Goal: Use online tool/utility: Utilize a website feature to perform a specific function

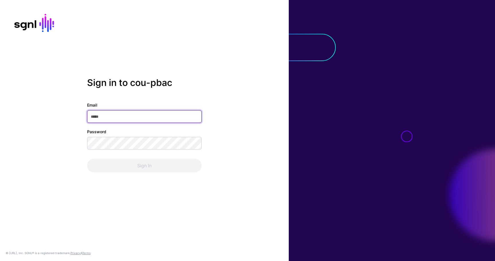
type input "**********"
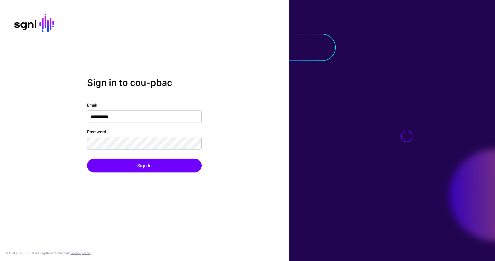
click at [128, 163] on div "Sign In" at bounding box center [144, 166] width 114 height 14
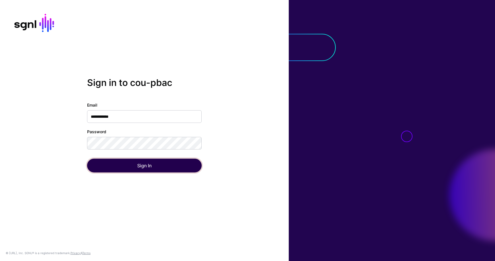
click at [128, 163] on button "Sign In" at bounding box center [144, 166] width 114 height 14
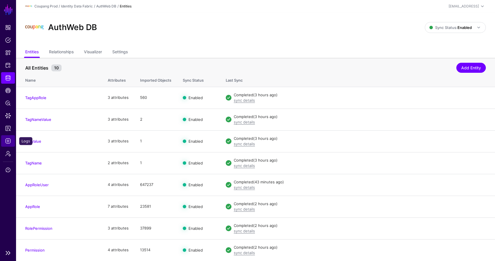
click at [9, 142] on span "Logs" at bounding box center [8, 141] width 6 height 6
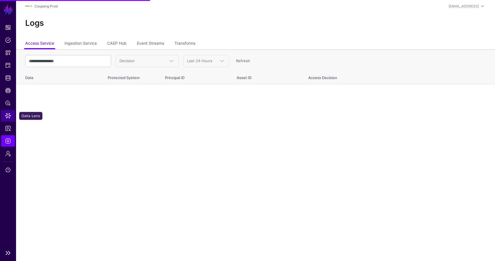
click at [8, 115] on span "Data Lens" at bounding box center [8, 116] width 6 height 6
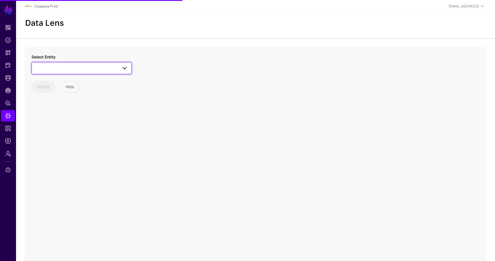
click at [70, 67] on span at bounding box center [81, 68] width 93 height 7
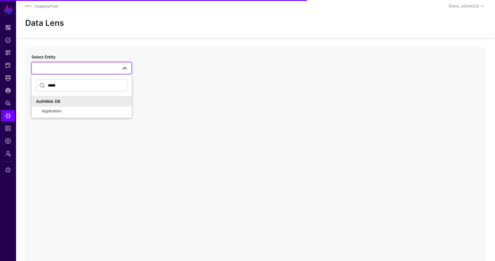
type input "*****"
click at [82, 105] on div "AuthWeb DB" at bounding box center [81, 101] width 100 height 11
click at [81, 110] on div "Application" at bounding box center [84, 111] width 85 height 6
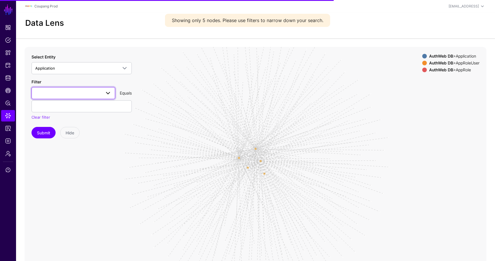
click at [74, 94] on span at bounding box center [73, 93] width 76 height 7
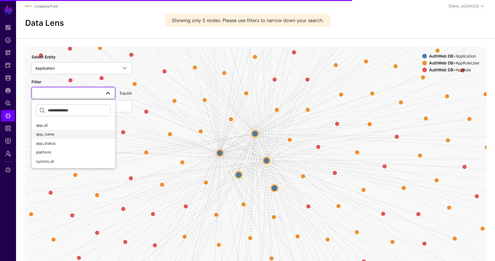
click at [56, 134] on div "app_name" at bounding box center [73, 134] width 74 height 6
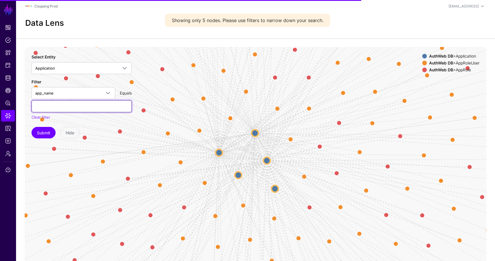
click at [63, 103] on input "text" at bounding box center [81, 106] width 100 height 12
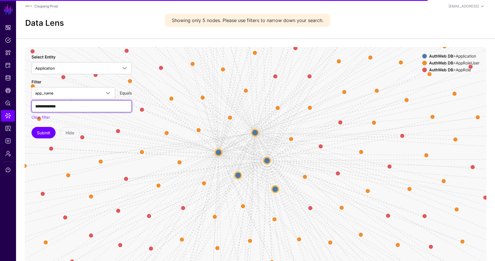
type input "**********"
click at [31, 127] on button "Submit" at bounding box center [43, 132] width 24 height 11
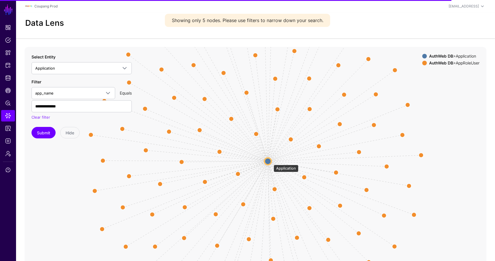
click at [270, 160] on circle at bounding box center [267, 160] width 7 height 7
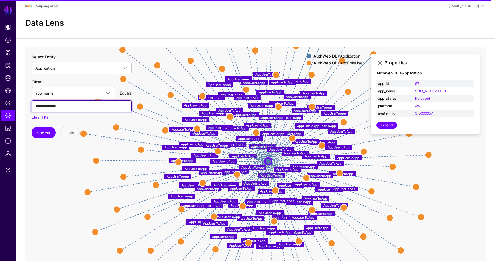
drag, startPoint x: 84, startPoint y: 108, endPoint x: 19, endPoint y: 108, distance: 65.3
click at [19, 108] on div "AppUserToApp AppUserToApp AppUserToApp AppUserToApp AppUserToApp AppUserToApp A…" at bounding box center [255, 161] width 479 height 229
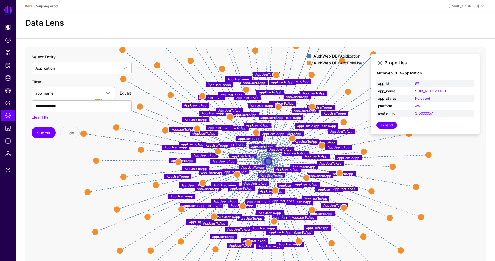
click at [346, 63] on div "AuthWeb DB > AppRoleUser" at bounding box center [338, 63] width 53 height 5
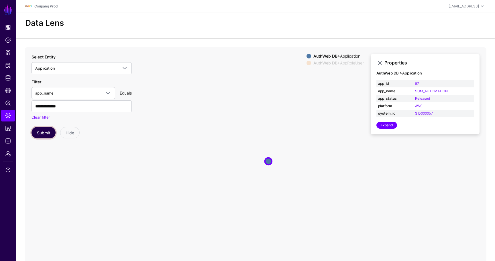
click at [50, 133] on button "Submit" at bounding box center [43, 132] width 24 height 11
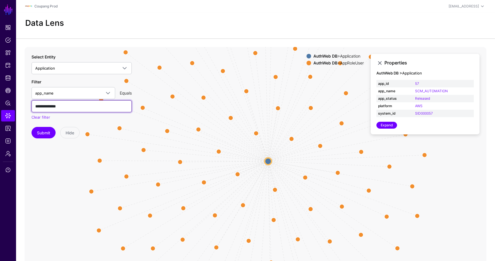
click at [74, 105] on input "**********" at bounding box center [81, 106] width 100 height 12
paste input "**********"
type input "**********"
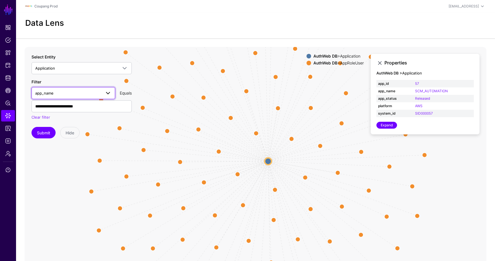
click at [65, 90] on span "app_name" at bounding box center [68, 93] width 66 height 6
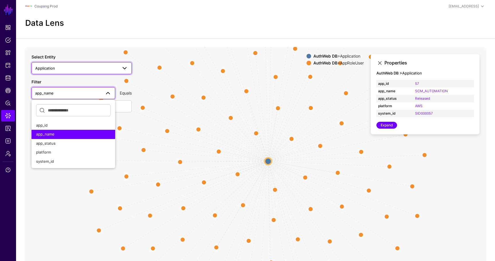
click at [82, 72] on link "Application" at bounding box center [81, 68] width 100 height 12
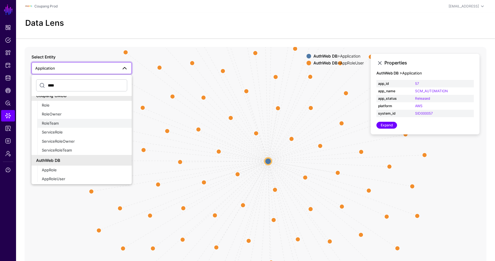
scroll to position [87, 0]
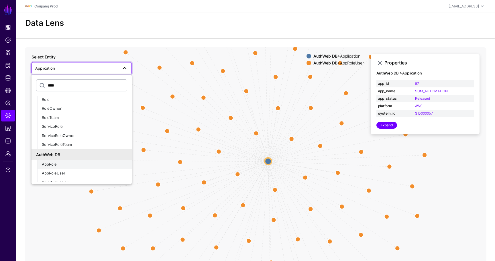
type input "****"
click at [62, 163] on div "AppRole" at bounding box center [84, 164] width 85 height 6
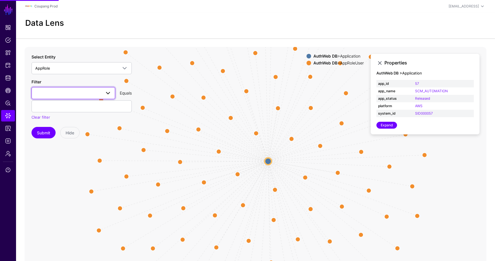
click at [60, 87] on link at bounding box center [73, 93] width 84 height 12
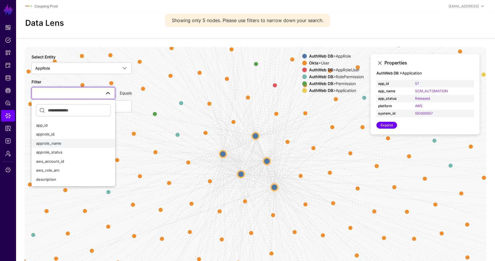
click at [63, 144] on div "approle_name" at bounding box center [73, 144] width 74 height 6
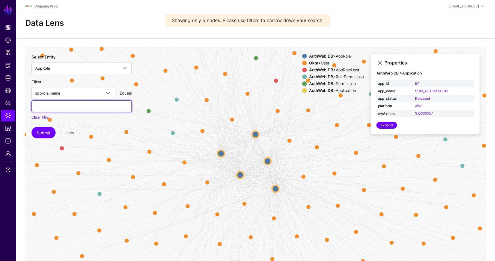
click at [70, 106] on input "text" at bounding box center [81, 106] width 100 height 12
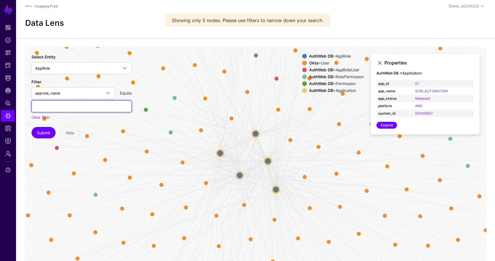
paste input "**********"
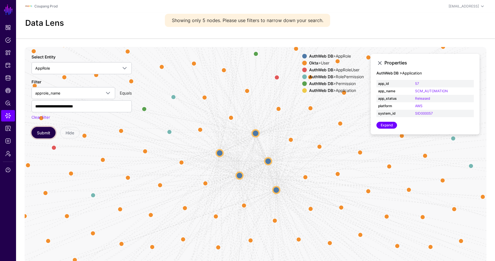
click at [44, 131] on button "Submit" at bounding box center [43, 132] width 24 height 11
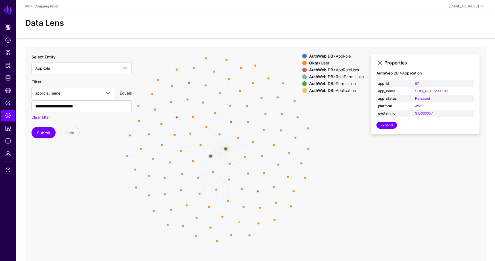
drag, startPoint x: 429, startPoint y: 161, endPoint x: 356, endPoint y: 164, distance: 72.8
click at [356, 164] on icon "RoleAssignment RoleAssignment RoleAssignment RoleAssignment RoleAssignment Role…" at bounding box center [255, 161] width 461 height 229
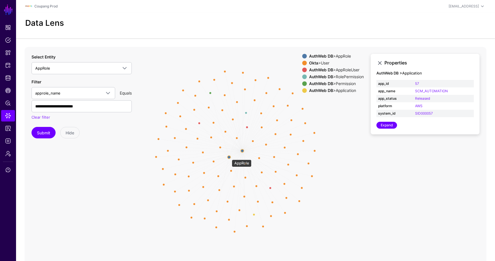
click at [229, 157] on circle at bounding box center [228, 156] width 3 height 3
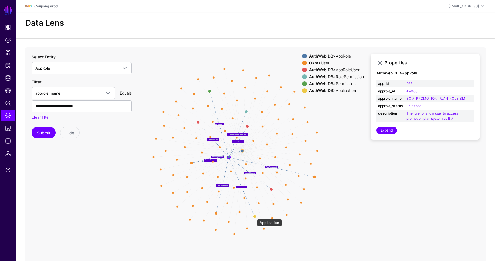
click at [254, 216] on circle at bounding box center [254, 216] width 3 height 3
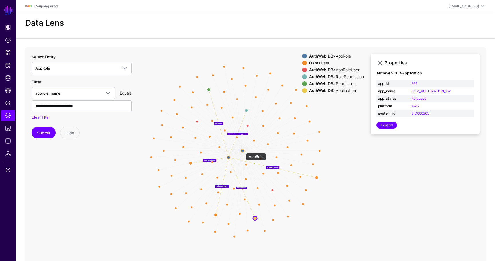
click at [243, 150] on circle at bounding box center [242, 150] width 3 height 3
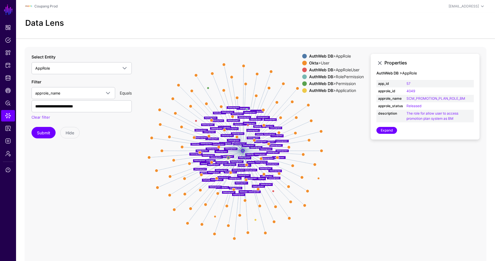
click at [340, 83] on div "AuthWeb DB > Permission" at bounding box center [336, 83] width 57 height 5
click at [341, 69] on div "AuthWeb DB > AppRoleUser" at bounding box center [336, 70] width 57 height 5
click at [339, 75] on div "AuthWeb DB > RolePermission" at bounding box center [336, 76] width 57 height 5
click at [321, 64] on div "Okta > User" at bounding box center [336, 63] width 57 height 5
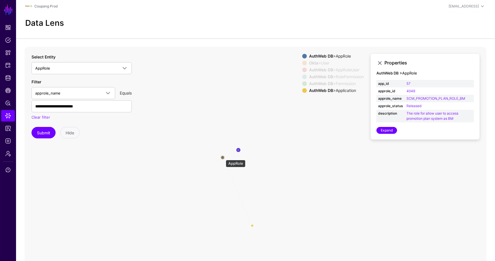
click at [223, 157] on circle at bounding box center [222, 157] width 3 height 3
click at [238, 150] on circle at bounding box center [238, 149] width 3 height 3
click at [408, 83] on link "57" at bounding box center [408, 83] width 4 height 4
type input "**"
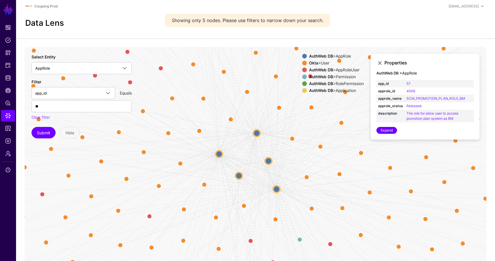
click at [331, 81] on div "AuthWeb DB > RolePermission" at bounding box center [336, 83] width 57 height 5
click at [336, 78] on div "AuthWeb DB > Permission" at bounding box center [336, 76] width 57 height 5
click at [340, 70] on div "AuthWeb DB > AppRoleUser" at bounding box center [336, 70] width 57 height 5
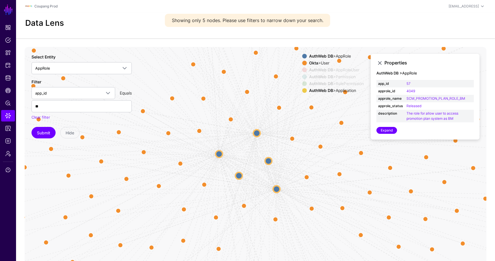
click at [337, 57] on div "AuthWeb DB > AppRole" at bounding box center [336, 56] width 57 height 5
click at [318, 63] on div "Okta > User" at bounding box center [336, 63] width 57 height 5
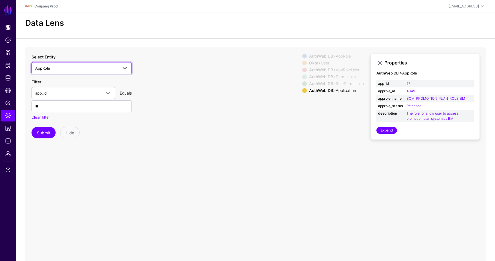
click at [66, 69] on span "AppRole" at bounding box center [76, 68] width 82 height 6
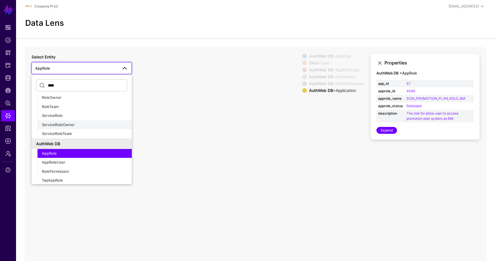
scroll to position [101, 0]
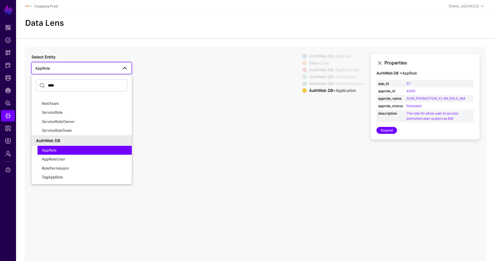
click at [68, 86] on input "****" at bounding box center [81, 85] width 91 height 12
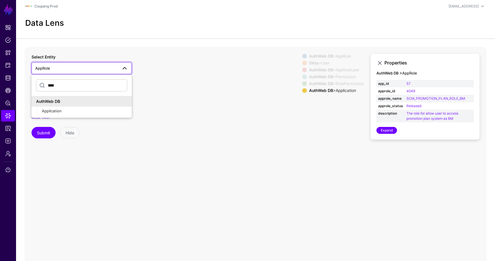
scroll to position [0, 0]
type input "****"
click at [47, 110] on span "Application" at bounding box center [52, 110] width 20 height 5
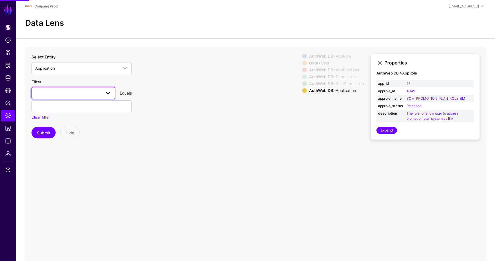
click at [64, 96] on link at bounding box center [73, 93] width 84 height 12
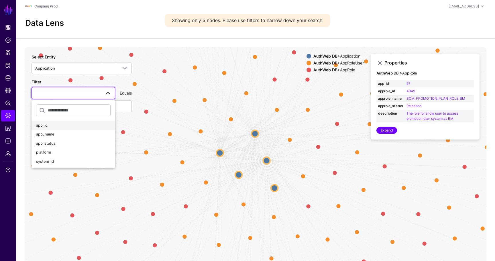
click at [58, 124] on div "app_id" at bounding box center [73, 126] width 74 height 6
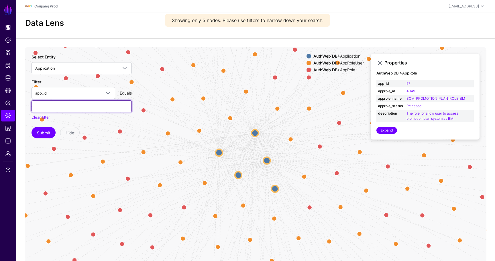
click at [67, 109] on input "text" at bounding box center [81, 106] width 100 height 12
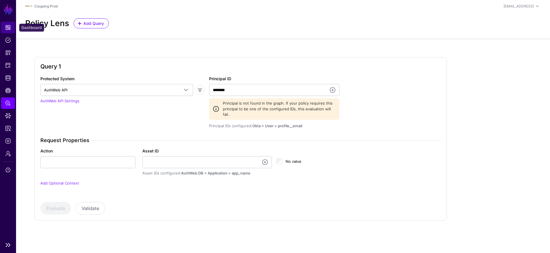
click at [7, 27] on span "Dashboard" at bounding box center [8, 28] width 6 height 6
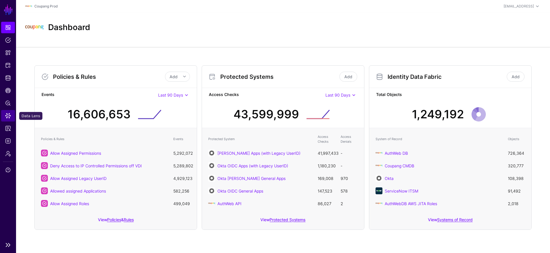
click at [10, 116] on span "Data Lens" at bounding box center [8, 116] width 6 height 6
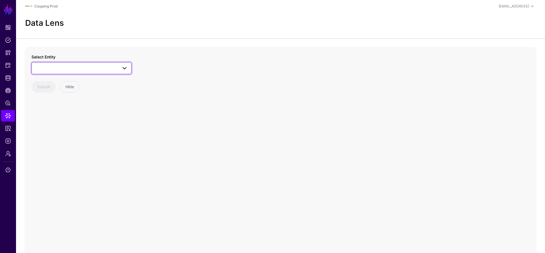
click at [83, 71] on link at bounding box center [81, 68] width 100 height 12
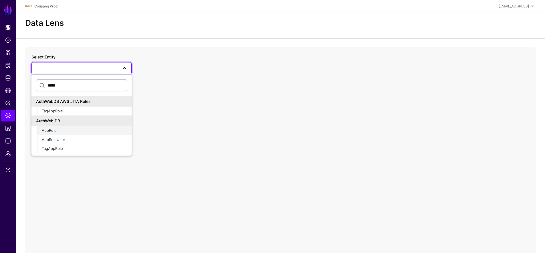
type input "*****"
click at [62, 129] on div "AppRole" at bounding box center [84, 131] width 85 height 6
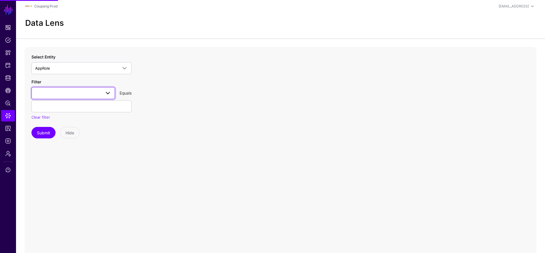
click at [82, 96] on span at bounding box center [73, 93] width 76 height 7
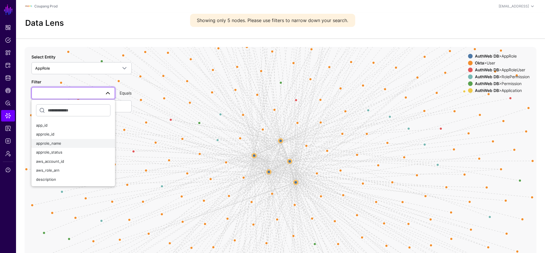
click at [75, 139] on button "approle_name" at bounding box center [73, 143] width 84 height 9
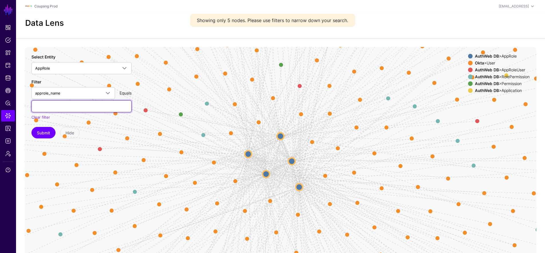
click at [106, 109] on input "text" at bounding box center [81, 106] width 100 height 12
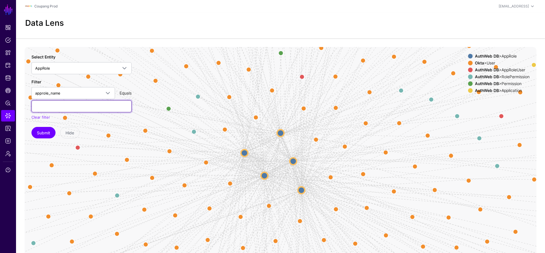
click at [46, 107] on input "text" at bounding box center [81, 106] width 100 height 12
paste input "**********"
type input "**********"
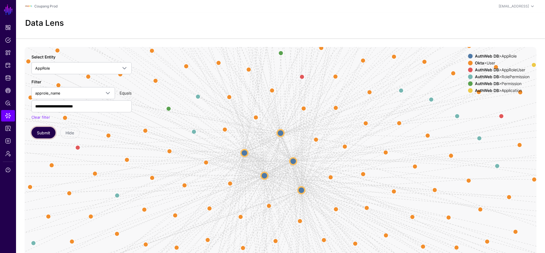
click at [44, 132] on button "Submit" at bounding box center [43, 132] width 24 height 11
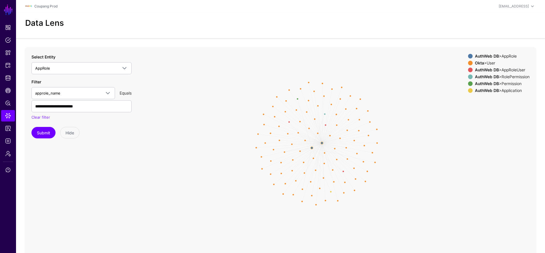
drag, startPoint x: 411, startPoint y: 196, endPoint x: 408, endPoint y: 190, distance: 6.3
click at [408, 190] on icon "RoleAssignment RoleAssignment RoleAssignment RoleAssignment RoleAssignment Role…" at bounding box center [281, 161] width 512 height 229
click at [321, 142] on circle at bounding box center [321, 142] width 2 height 2
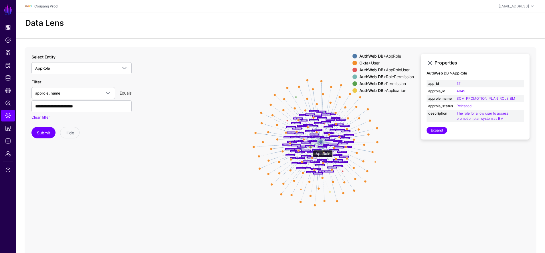
click at [310, 147] on circle at bounding box center [310, 147] width 2 height 2
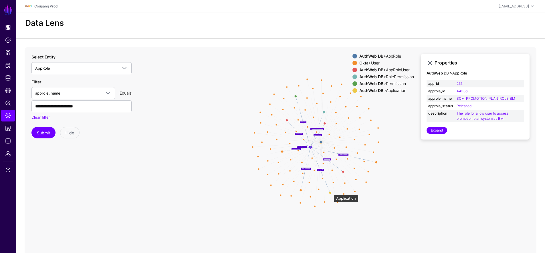
click at [331, 192] on circle at bounding box center [330, 192] width 2 height 2
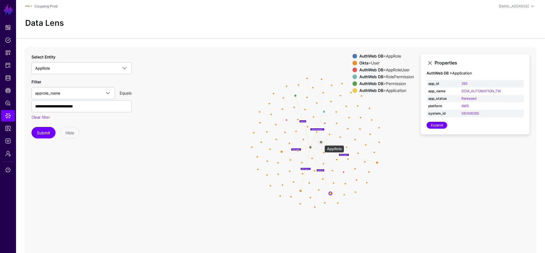
click at [321, 142] on circle at bounding box center [321, 142] width 2 height 2
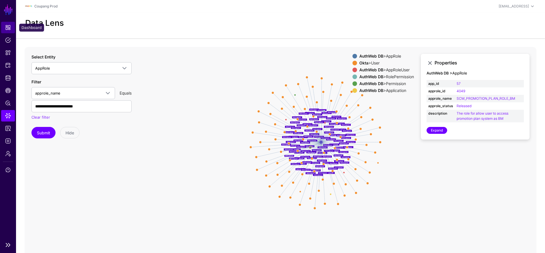
click at [7, 27] on span "Dashboard" at bounding box center [8, 28] width 6 height 6
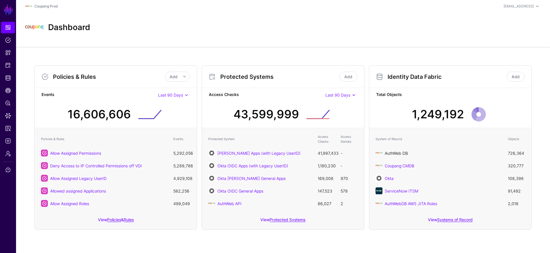
click at [399, 153] on link "AuthWeb DB" at bounding box center [395, 153] width 23 height 5
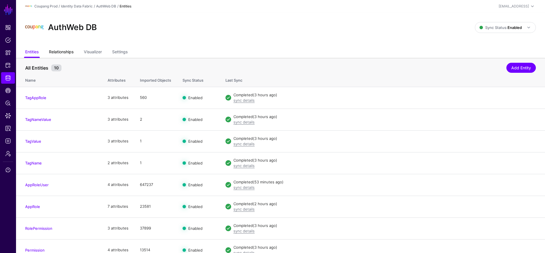
click at [74, 52] on link "Relationships" at bounding box center [61, 52] width 25 height 11
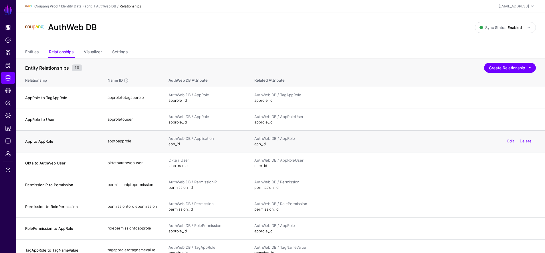
click at [117, 138] on td "apptoapprole" at bounding box center [132, 141] width 61 height 22
click at [115, 142] on td "apptoapprole" at bounding box center [132, 141] width 61 height 22
click at [9, 117] on span "Data Lens" at bounding box center [8, 116] width 6 height 6
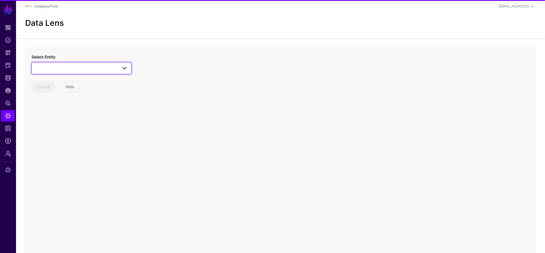
click at [64, 68] on span at bounding box center [81, 68] width 93 height 7
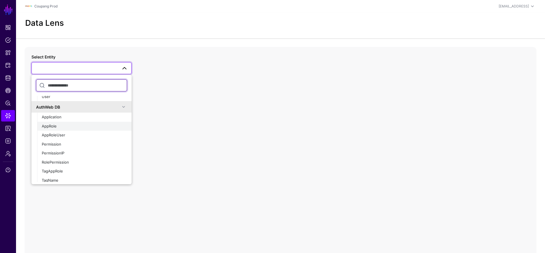
scroll to position [308, 0]
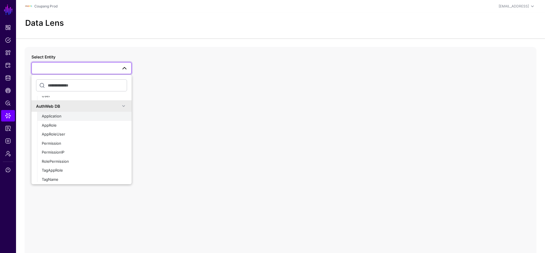
click at [82, 117] on div "Application" at bounding box center [84, 116] width 85 height 6
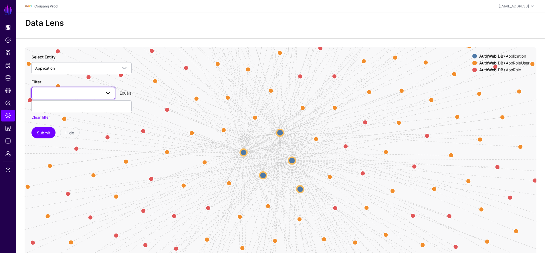
click at [64, 90] on span at bounding box center [73, 93] width 76 height 7
click at [57, 131] on div "app_name" at bounding box center [73, 134] width 74 height 6
click at [61, 110] on input "text" at bounding box center [81, 106] width 100 height 12
click at [31, 127] on button "Submit" at bounding box center [43, 132] width 24 height 11
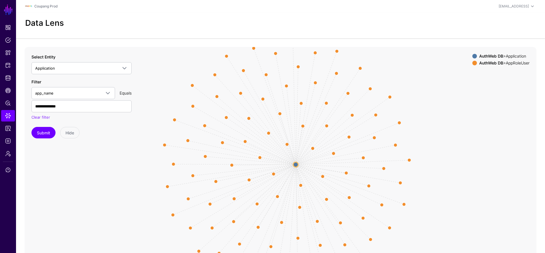
click at [293, 164] on icon "AppUserToApp AppUserToApp AppUserToApp AppUserToApp AppUserToApp AppUserToApp A…" at bounding box center [281, 161] width 512 height 229
click at [293, 164] on circle at bounding box center [295, 164] width 5 height 5
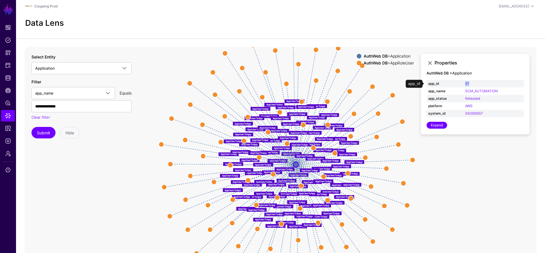
drag, startPoint x: 480, startPoint y: 82, endPoint x: 459, endPoint y: 82, distance: 21.2
click at [459, 82] on tr "app_id 57" at bounding box center [475, 83] width 97 height 7
click at [484, 82] on td "57" at bounding box center [494, 83] width 60 height 7
click at [466, 82] on link "57" at bounding box center [467, 83] width 4 height 4
type input "**"
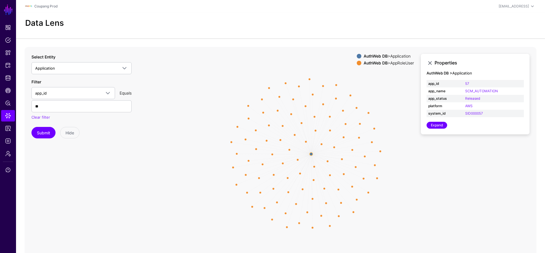
drag, startPoint x: 431, startPoint y: 191, endPoint x: 405, endPoint y: 198, distance: 26.4
click at [405, 198] on icon "AppUserToApp AppUserToApp AppUserToApp AppUserToApp AppUserToApp AppUserToApp A…" at bounding box center [281, 161] width 512 height 229
drag, startPoint x: 61, startPoint y: 105, endPoint x: 33, endPoint y: 104, distance: 28.1
click at [32, 106] on input "**" at bounding box center [81, 106] width 100 height 12
click at [63, 69] on span "Application" at bounding box center [76, 68] width 82 height 6
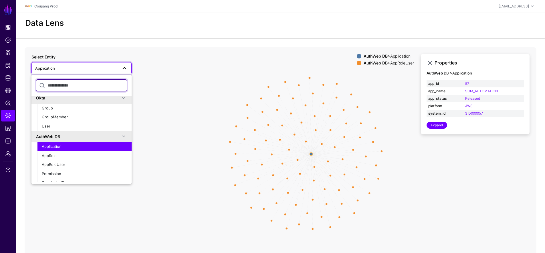
scroll to position [277, 0]
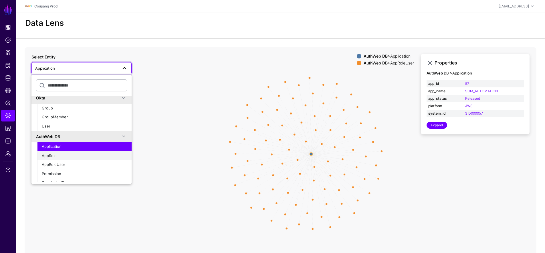
click at [70, 151] on button "AppRole" at bounding box center [84, 155] width 94 height 9
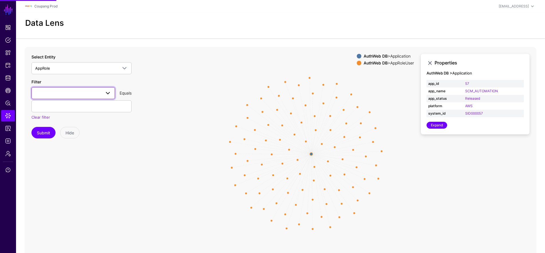
click at [48, 94] on span at bounding box center [73, 93] width 76 height 7
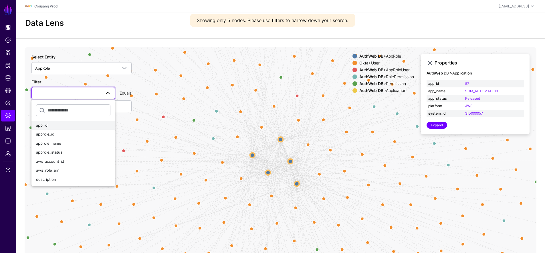
click at [64, 123] on div "app_id" at bounding box center [73, 126] width 74 height 6
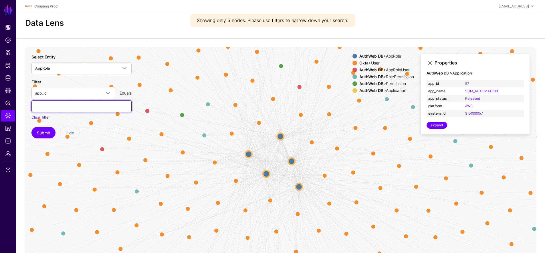
click at [57, 106] on input "text" at bounding box center [81, 106] width 100 height 12
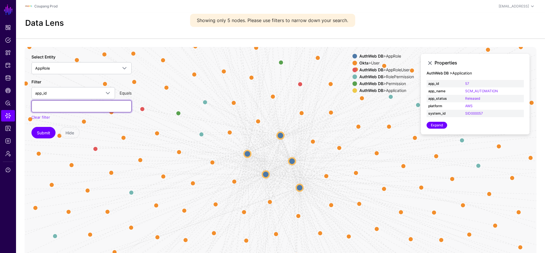
paste input "**"
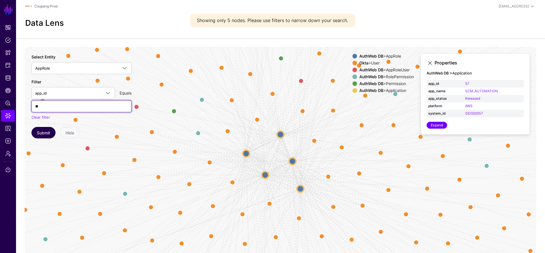
type input "**"
click at [47, 133] on button "Submit" at bounding box center [43, 132] width 24 height 11
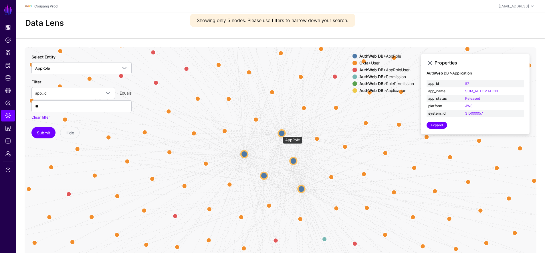
click at [280, 133] on circle at bounding box center [282, 133] width 7 height 7
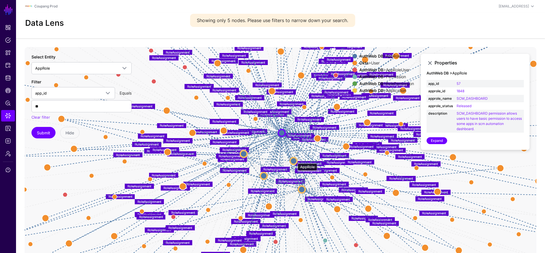
click at [295, 160] on circle at bounding box center [293, 160] width 7 height 7
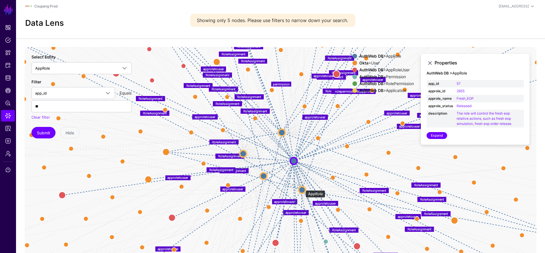
click at [303, 187] on circle at bounding box center [302, 189] width 7 height 7
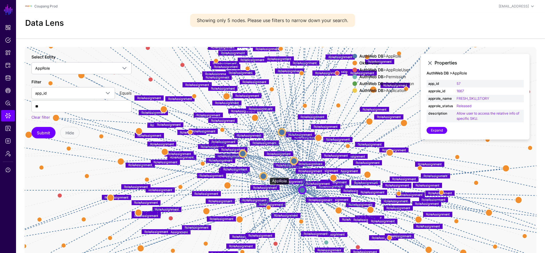
click at [262, 177] on circle at bounding box center [263, 176] width 7 height 7
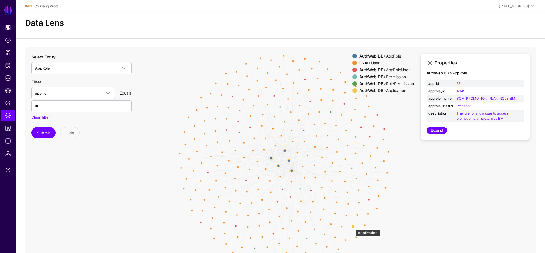
click at [353, 226] on circle at bounding box center [353, 226] width 3 height 3
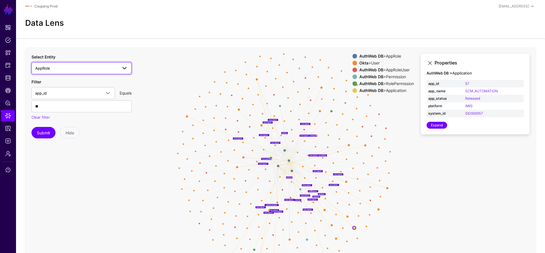
click at [84, 68] on span "AppRole" at bounding box center [76, 68] width 82 height 6
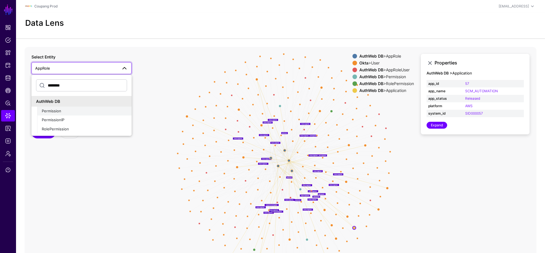
type input "********"
click at [47, 110] on span "Permission" at bounding box center [51, 110] width 19 height 5
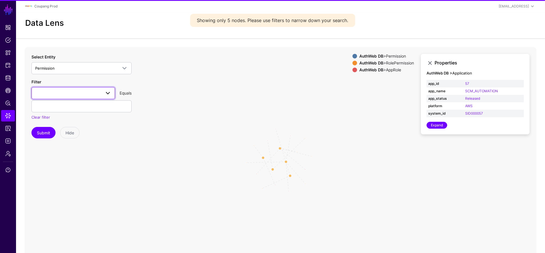
click at [65, 98] on link at bounding box center [73, 93] width 84 height 12
click at [65, 94] on span at bounding box center [73, 93] width 76 height 7
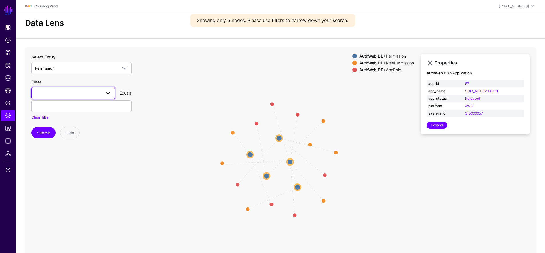
click at [65, 95] on span at bounding box center [73, 93] width 76 height 7
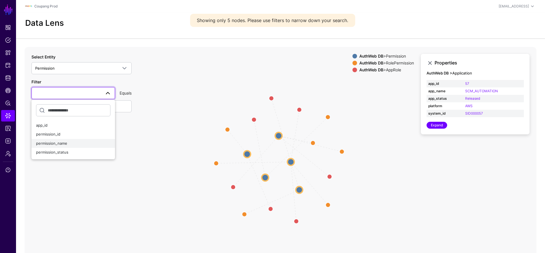
click at [68, 141] on div "permission_name" at bounding box center [73, 144] width 74 height 6
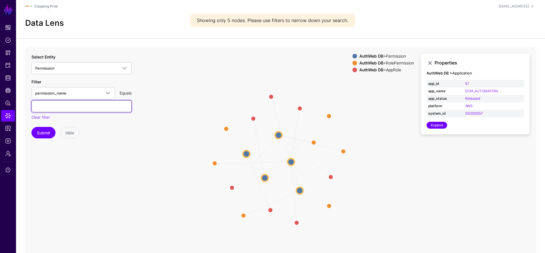
click at [68, 107] on input "text" at bounding box center [81, 106] width 100 height 12
paste input "**********"
type input "**********"
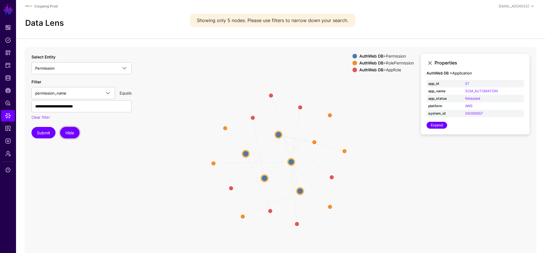
click at [76, 132] on button "Hide" at bounding box center [69, 132] width 19 height 11
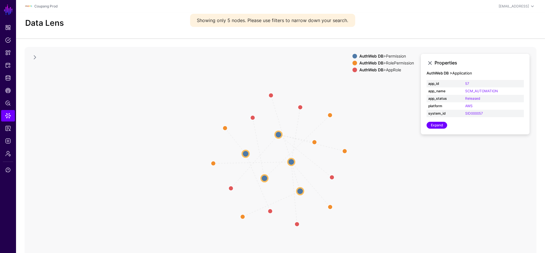
click at [37, 56] on link at bounding box center [34, 57] width 7 height 7
click at [44, 130] on button "Submit" at bounding box center [43, 132] width 24 height 11
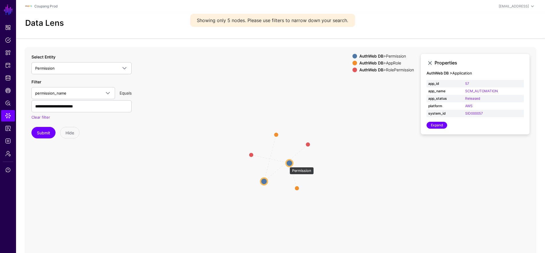
click at [287, 164] on circle at bounding box center [289, 162] width 7 height 7
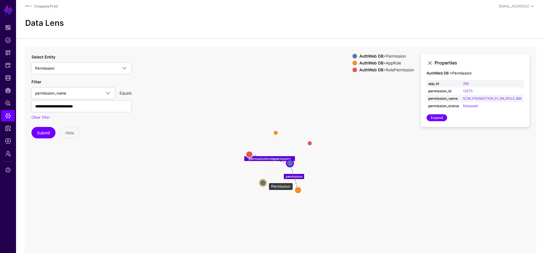
click at [266, 180] on circle at bounding box center [263, 182] width 7 height 7
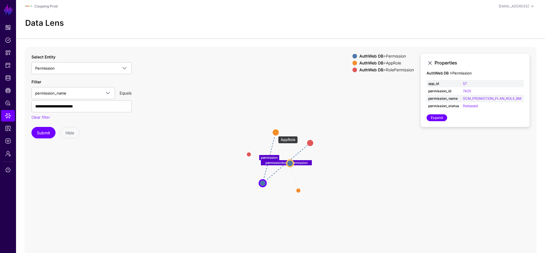
click at [275, 133] on circle at bounding box center [276, 132] width 7 height 7
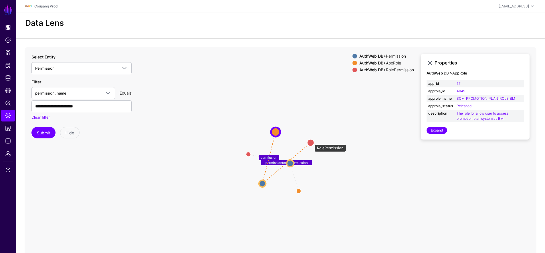
click at [312, 141] on circle at bounding box center [310, 142] width 7 height 7
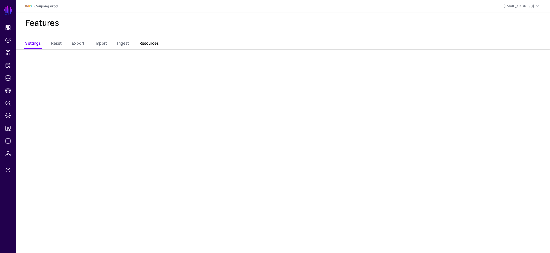
click at [152, 42] on link "Resources" at bounding box center [148, 43] width 19 height 11
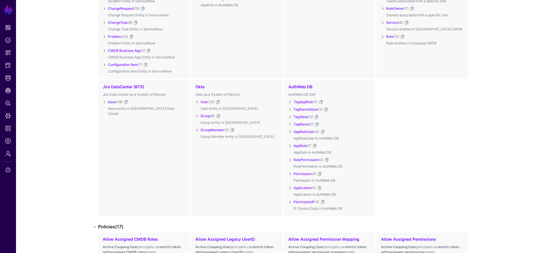
scroll to position [147, 0]
click at [307, 187] on link "Application" at bounding box center [303, 186] width 18 height 4
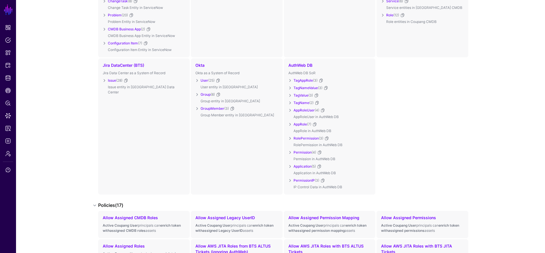
scroll to position [220, 0]
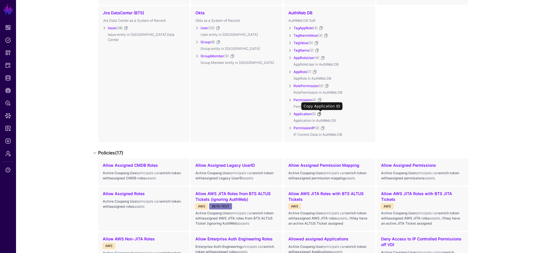
click at [321, 114] on link at bounding box center [319, 114] width 5 height 5
click at [288, 115] on link at bounding box center [290, 113] width 7 height 7
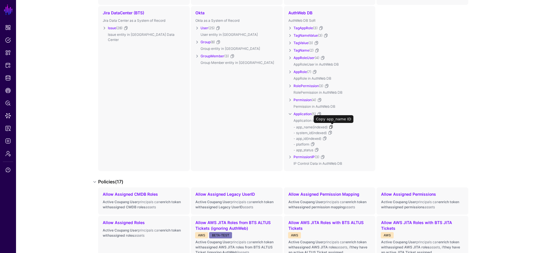
click at [333, 128] on link at bounding box center [331, 127] width 5 height 5
click at [8, 29] on span "Dashboard" at bounding box center [8, 28] width 6 height 6
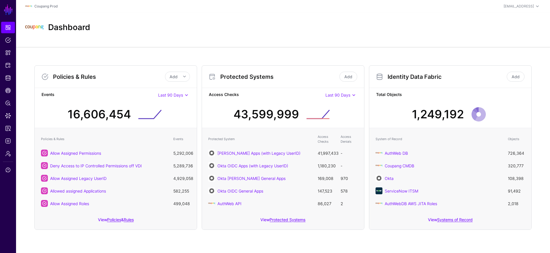
click at [286, 223] on div "View Protected Systems" at bounding box center [283, 221] width 162 height 16
click at [287, 220] on link "Protected Systems" at bounding box center [287, 219] width 36 height 5
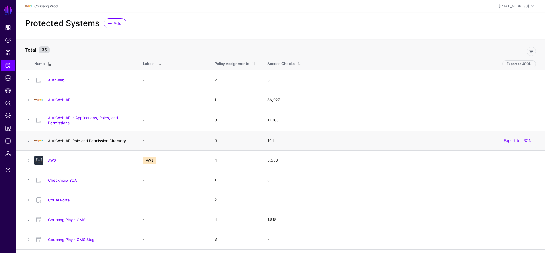
click at [84, 140] on link "AuthWeb API Role and Permission Directory" at bounding box center [87, 140] width 78 height 5
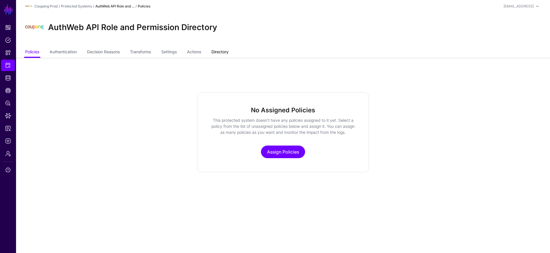
click at [220, 50] on link "Directory" at bounding box center [219, 52] width 17 height 11
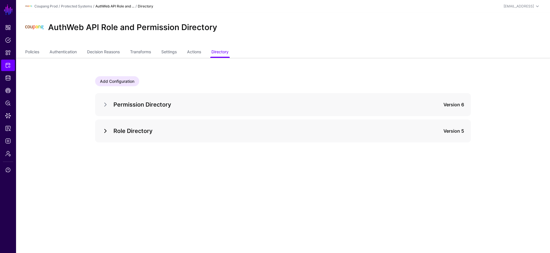
click at [107, 130] on link at bounding box center [105, 130] width 7 height 7
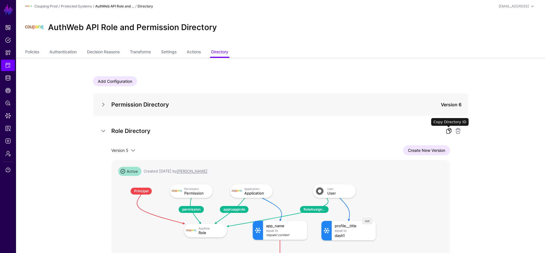
click at [446, 130] on link at bounding box center [449, 130] width 7 height 7
click at [147, 51] on link "Transforms" at bounding box center [140, 52] width 21 height 11
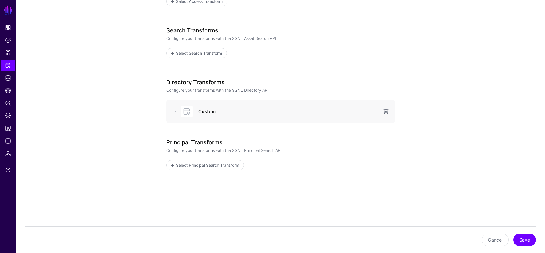
scroll to position [103, 0]
click at [174, 109] on link at bounding box center [175, 109] width 7 height 7
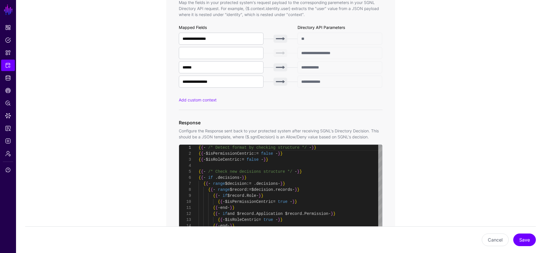
scroll to position [314, 0]
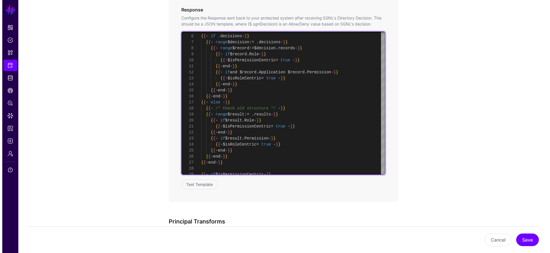
scroll to position [492, 0]
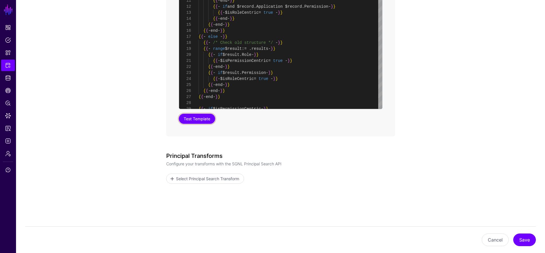
click at [200, 122] on button "Test Template" at bounding box center [197, 119] width 36 height 10
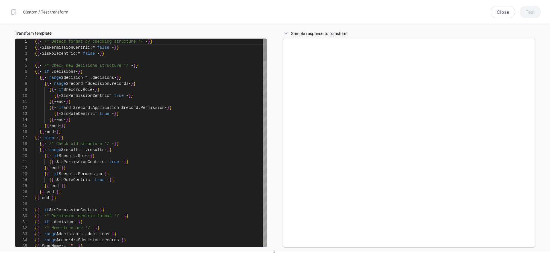
scroll to position [60, 0]
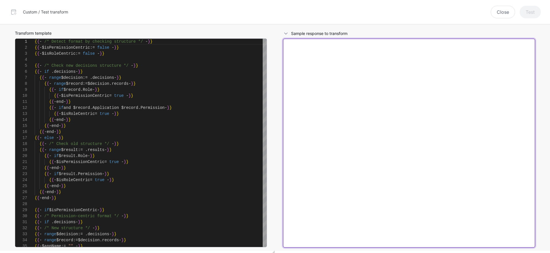
click at [350, 102] on textarea at bounding box center [409, 143] width 252 height 209
paste textarea "**********"
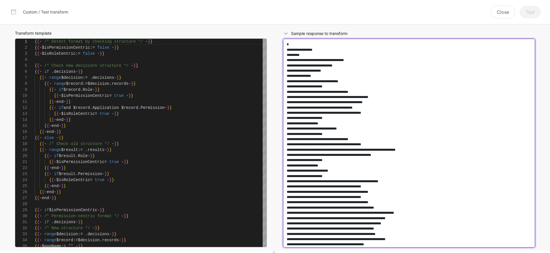
scroll to position [12807, 0]
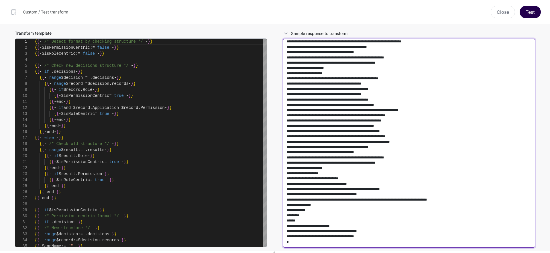
type textarea "**********"
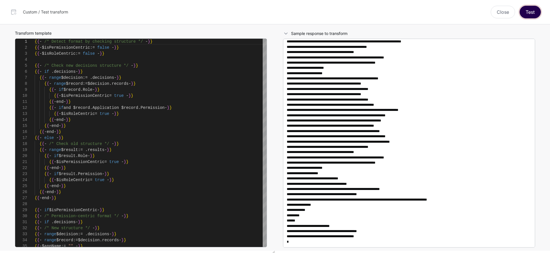
click at [525, 14] on button "Test" at bounding box center [529, 12] width 21 height 13
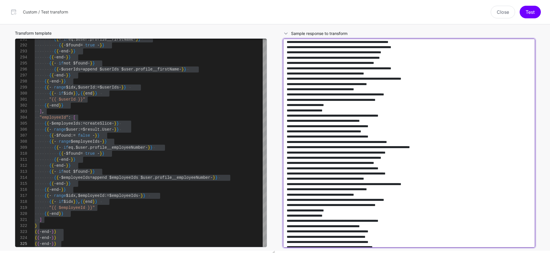
scroll to position [0, 0]
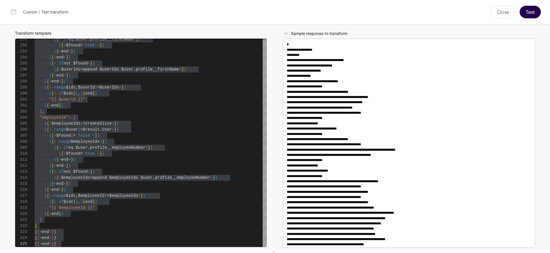
click at [535, 5] on div "Custom / Test transform Close Test" at bounding box center [275, 12] width 550 height 24
click at [534, 8] on button "Test" at bounding box center [529, 12] width 21 height 13
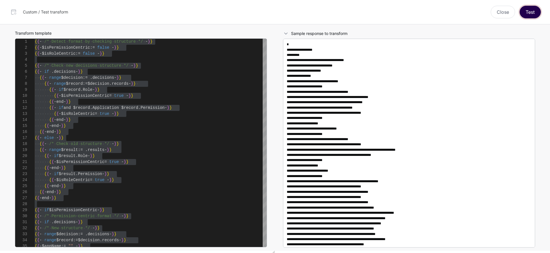
click at [526, 12] on button "Test" at bounding box center [529, 12] width 21 height 13
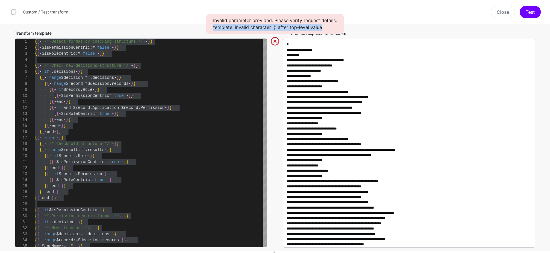
drag, startPoint x: 327, startPoint y: 28, endPoint x: 211, endPoint y: 27, distance: 115.6
click at [211, 27] on div "Invalid parameter provided. Please verify request details. template: invalid ch…" at bounding box center [274, 24] width 137 height 20
copy div "template: invalid character '{' after top-level value"
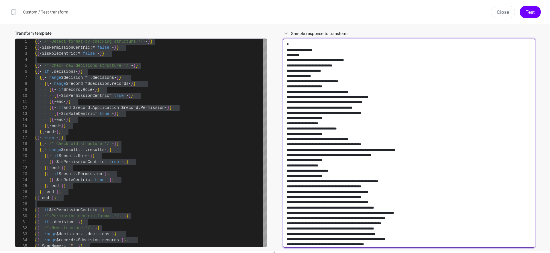
click at [330, 80] on textarea at bounding box center [409, 143] width 252 height 209
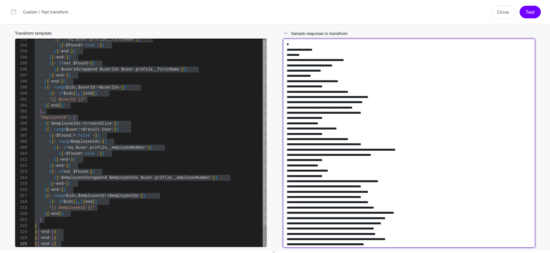
scroll to position [0, 0]
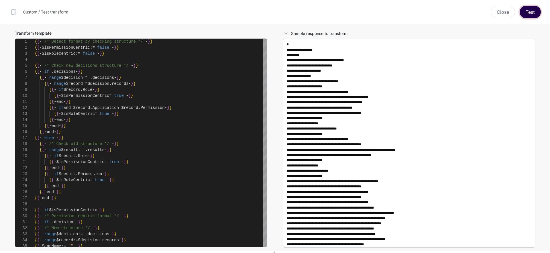
click at [533, 15] on button "Test" at bounding box center [529, 12] width 21 height 13
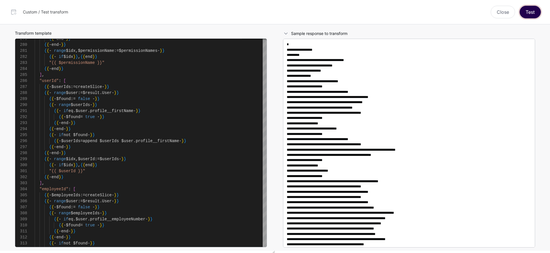
click at [524, 15] on button "Test" at bounding box center [529, 12] width 21 height 13
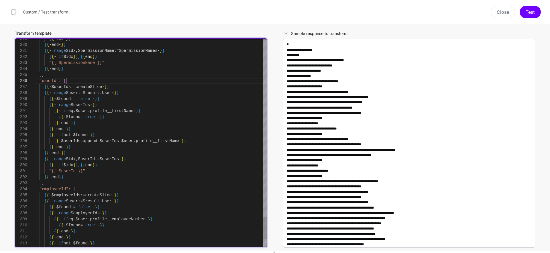
drag, startPoint x: 162, startPoint y: 81, endPoint x: 100, endPoint y: 75, distance: 61.8
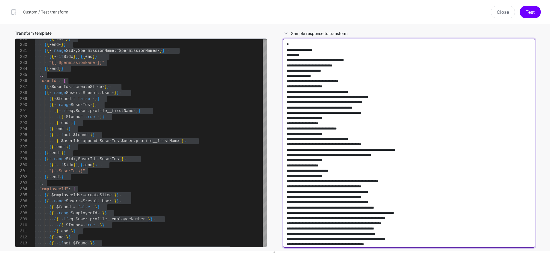
click at [408, 176] on textarea at bounding box center [409, 143] width 252 height 209
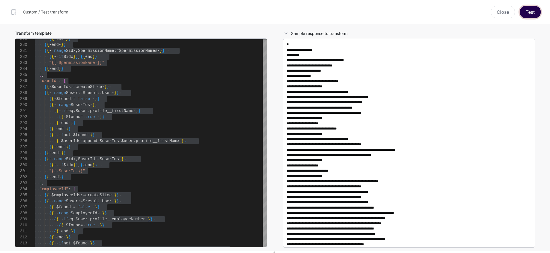
click at [528, 11] on button "Test" at bounding box center [529, 12] width 21 height 13
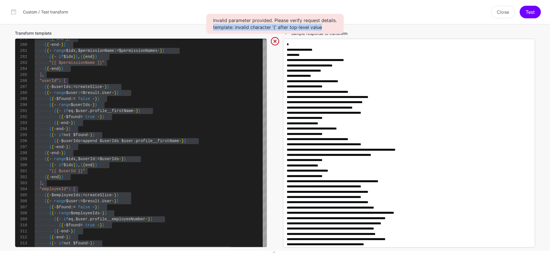
drag, startPoint x: 330, startPoint y: 26, endPoint x: 213, endPoint y: 26, distance: 116.8
click at [213, 26] on div "Invalid parameter provided. Please verify request details. template: invalid ch…" at bounding box center [274, 24] width 137 height 20
copy div "template: invalid character '{' after top-level value"
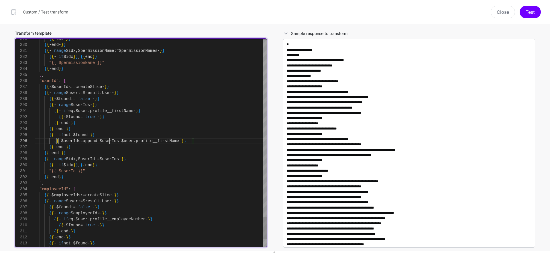
scroll to position [30, 0]
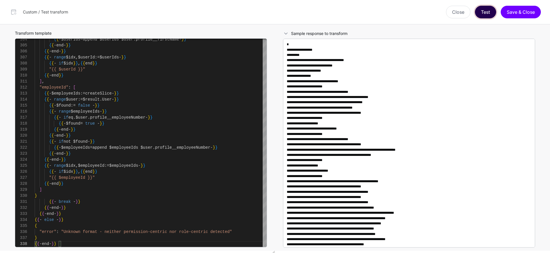
click at [484, 12] on button "Test" at bounding box center [485, 12] width 21 height 13
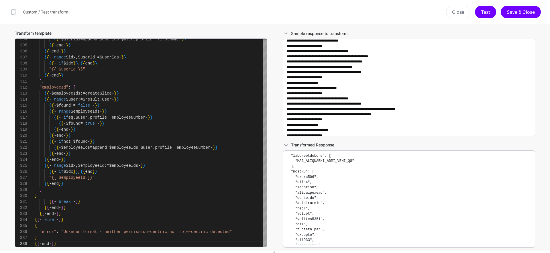
scroll to position [0, 0]
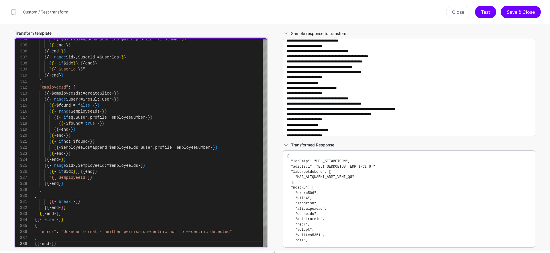
type textarea "**********"
click at [266, 247] on div at bounding box center [264, 236] width 4 height 21
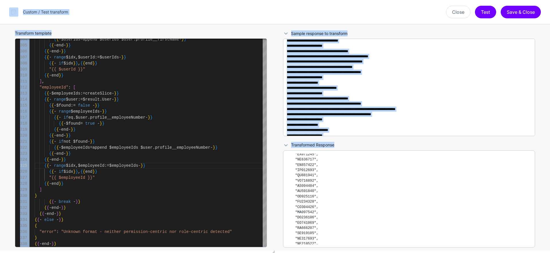
scroll to position [1192, 0]
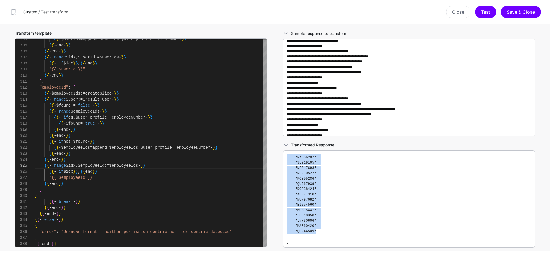
drag, startPoint x: 287, startPoint y: 156, endPoint x: 376, endPoint y: 213, distance: 105.8
click at [377, 231] on pre at bounding box center [409, 198] width 244 height 91
click at [376, 208] on pre at bounding box center [409, 198] width 244 height 91
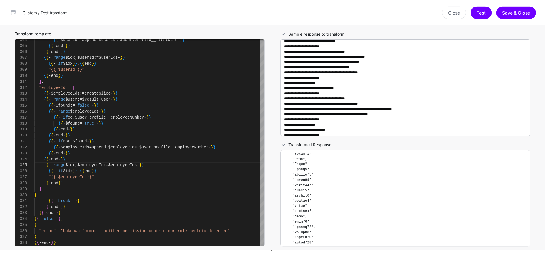
scroll to position [0, 0]
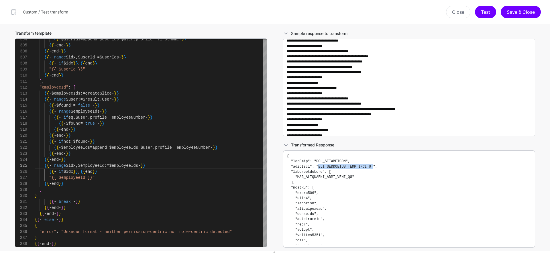
drag, startPoint x: 318, startPoint y: 166, endPoint x: 373, endPoint y: 166, distance: 54.7
copy code "SCM_PROMOTION_PLAN_ROLE_BM"
click at [510, 13] on button "Save & Close" at bounding box center [520, 12] width 40 height 13
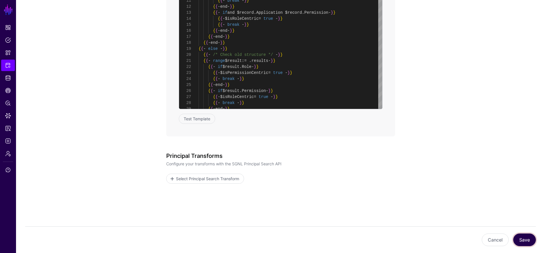
click at [529, 239] on button "Save" at bounding box center [525, 239] width 23 height 13
